Goal: Information Seeking & Learning: Check status

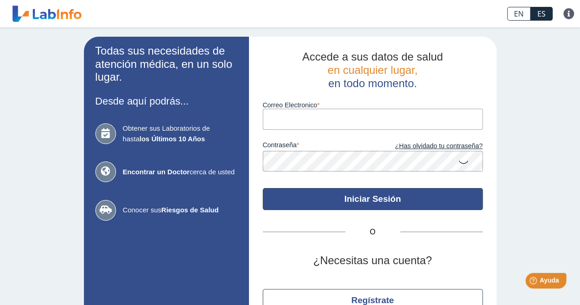
type input "[EMAIL_ADDRESS][DOMAIN_NAME]"
click at [388, 196] on button "Iniciar Sesión" at bounding box center [373, 199] width 220 height 22
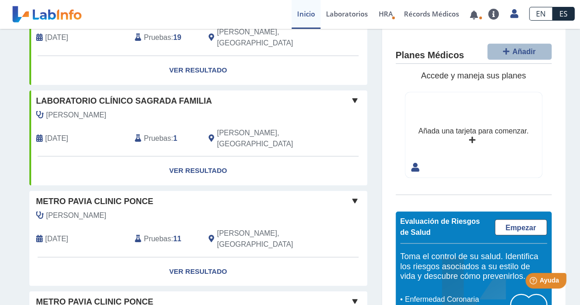
scroll to position [229, 0]
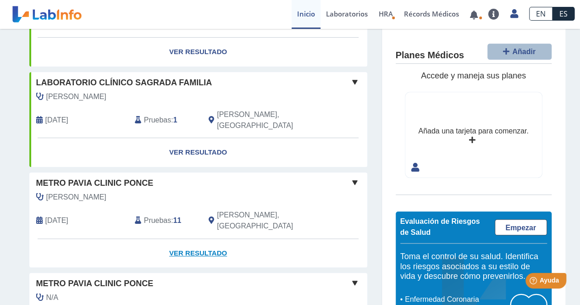
click at [188, 239] on link "Ver Resultado" at bounding box center [198, 253] width 338 height 29
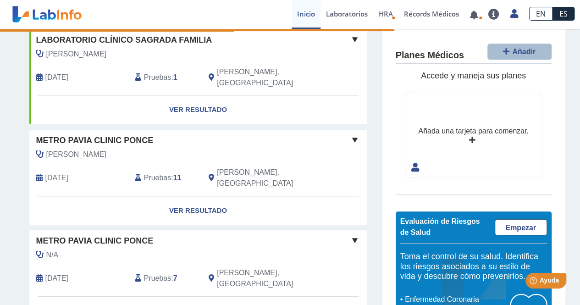
scroll to position [275, 0]
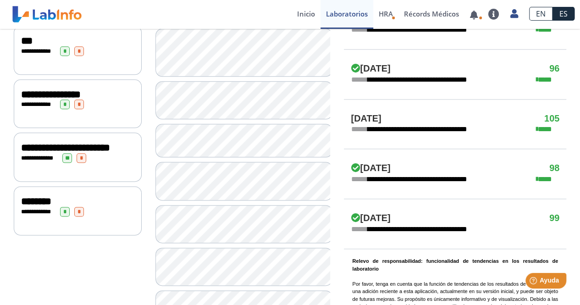
scroll to position [505, 0]
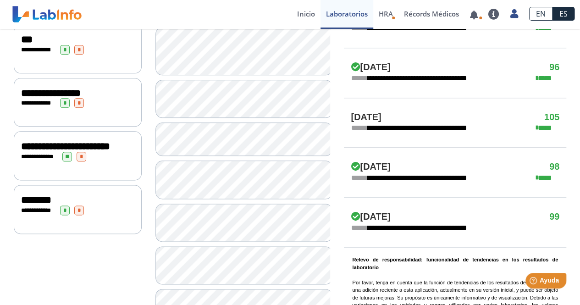
click at [50, 151] on span "**********" at bounding box center [65, 146] width 89 height 10
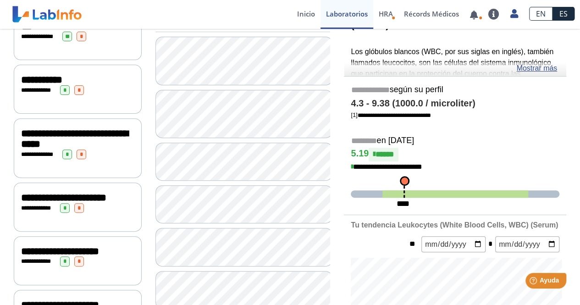
scroll to position [130, 0]
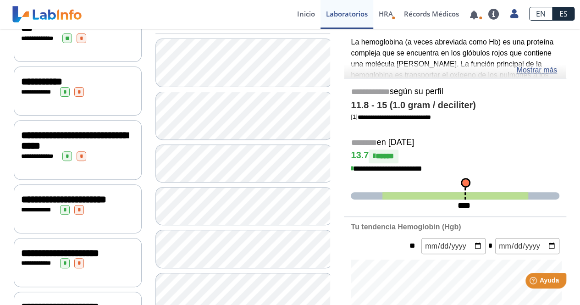
scroll to position [176, 0]
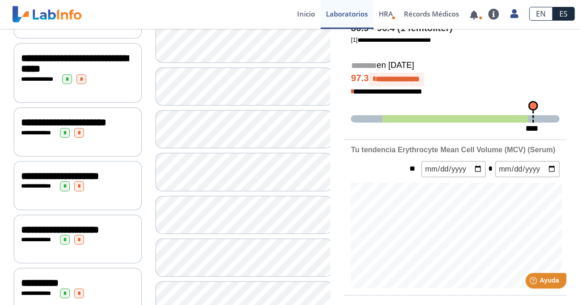
scroll to position [222, 0]
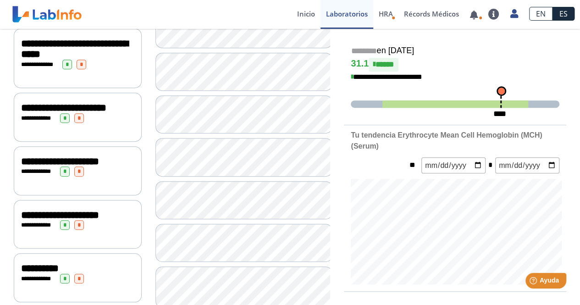
scroll to position [268, 0]
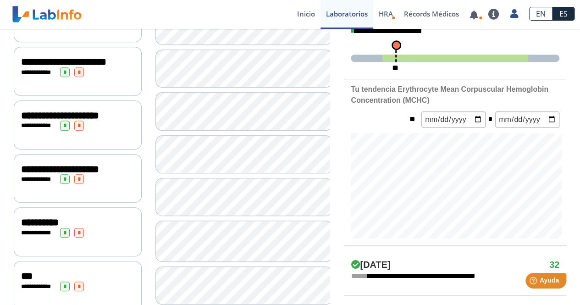
scroll to position [314, 0]
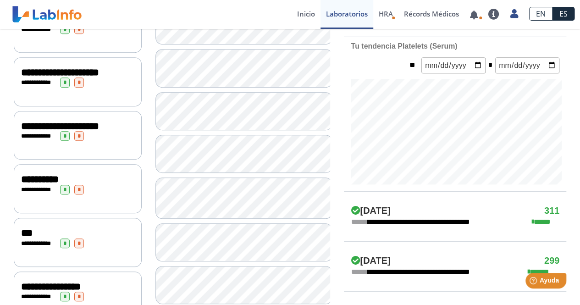
scroll to position [314, 0]
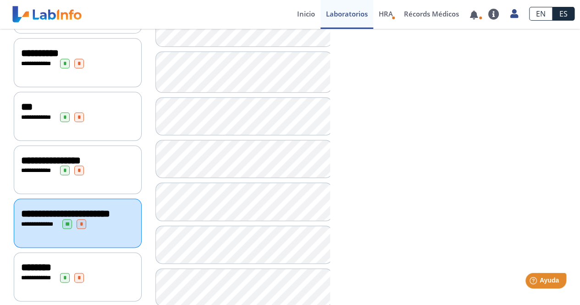
scroll to position [452, 0]
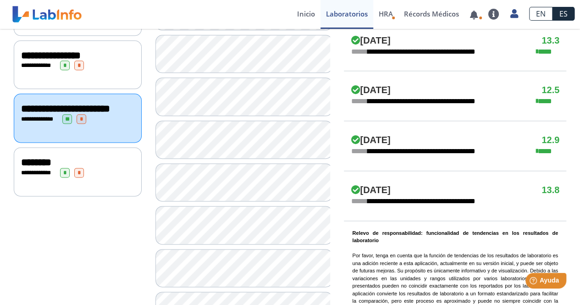
scroll to position [543, 0]
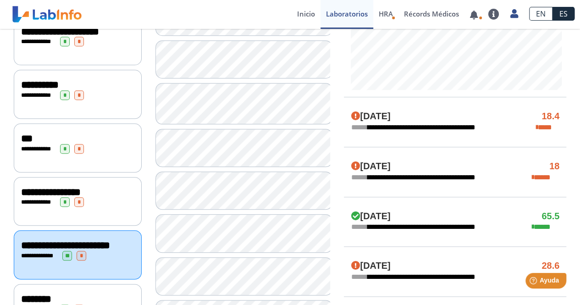
scroll to position [497, 0]
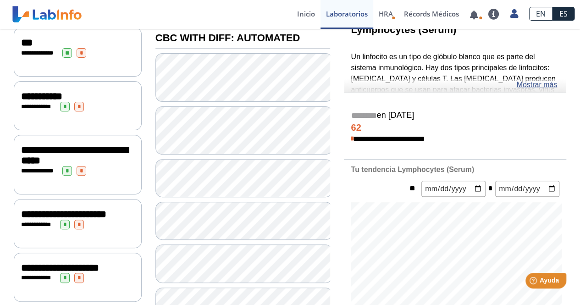
scroll to position [130, 0]
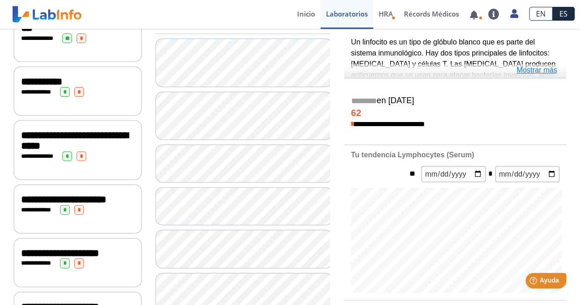
click at [551, 68] on link "Mostrar más" at bounding box center [537, 70] width 41 height 11
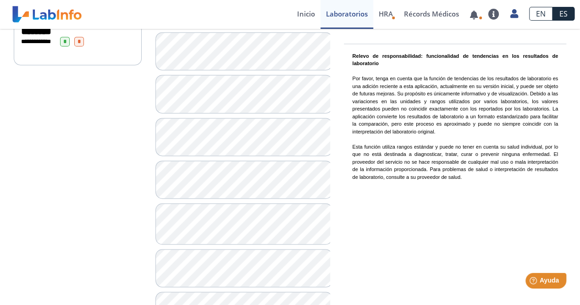
scroll to position [688, 0]
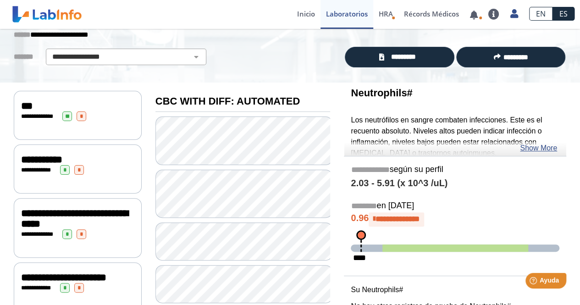
scroll to position [46, 0]
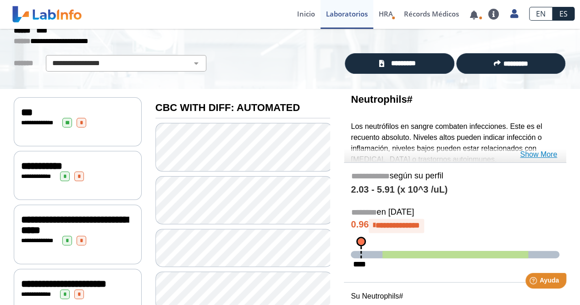
click at [530, 151] on link "Show More" at bounding box center [538, 154] width 37 height 11
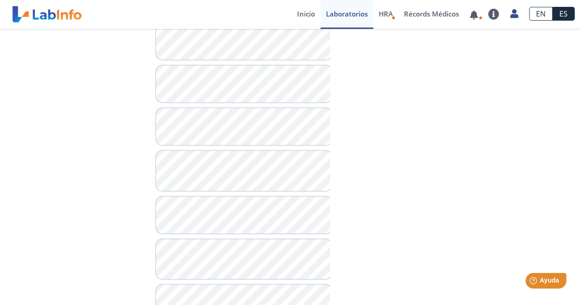
scroll to position [780, 0]
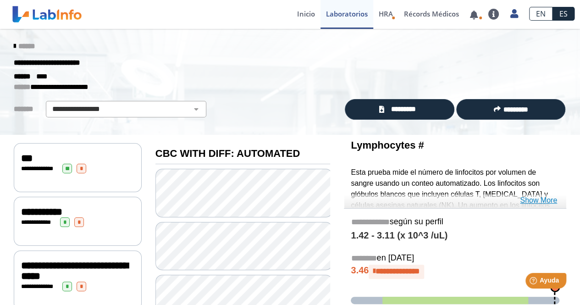
click at [539, 198] on link "Show More" at bounding box center [538, 200] width 37 height 11
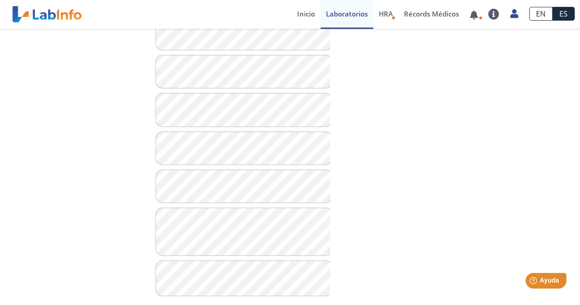
scroll to position [1096, 0]
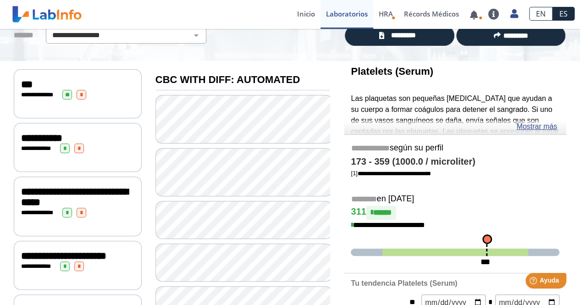
scroll to position [40, 0]
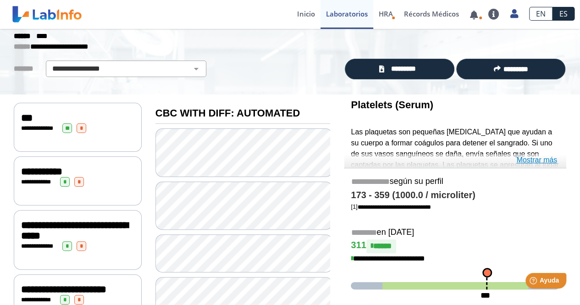
click at [533, 159] on link "Mostrar más" at bounding box center [537, 160] width 41 height 11
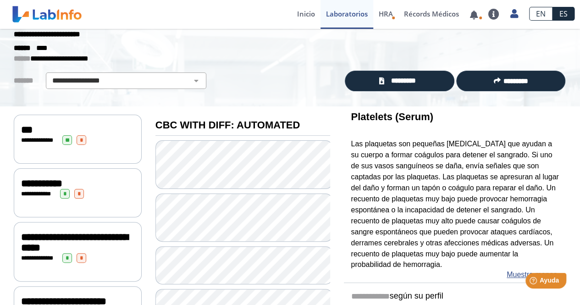
scroll to position [0, 0]
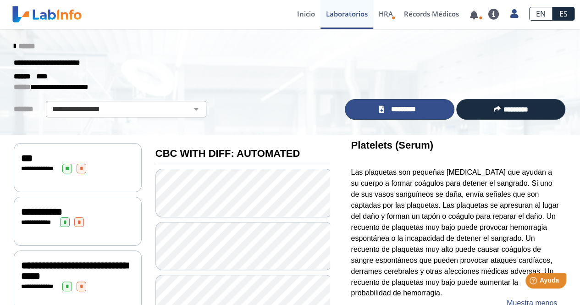
click at [401, 108] on span "*********" at bounding box center [403, 109] width 33 height 11
